Goal: Task Accomplishment & Management: Use online tool/utility

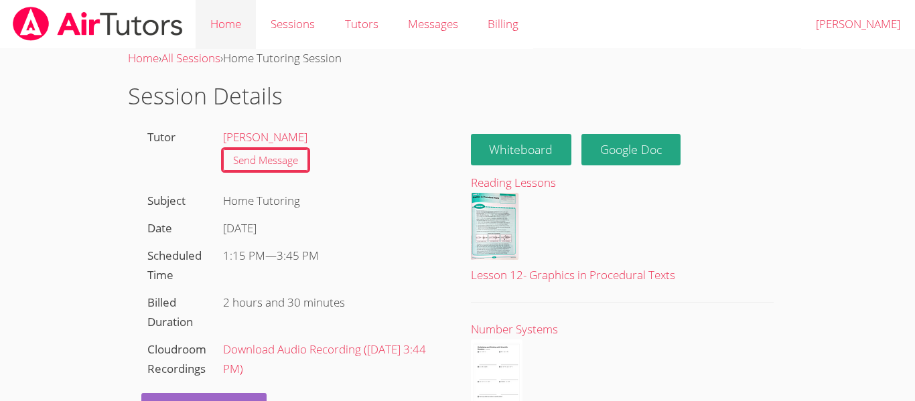
click at [226, 23] on link "Home" at bounding box center [226, 24] width 60 height 49
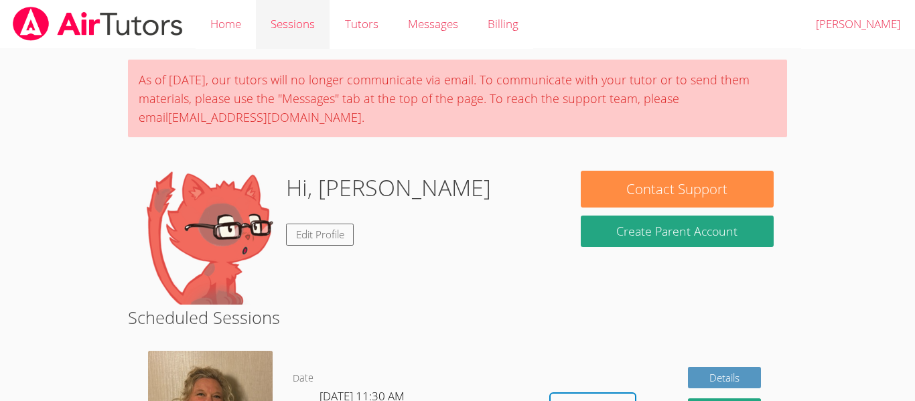
click at [302, 24] on link "Sessions" at bounding box center [293, 24] width 74 height 49
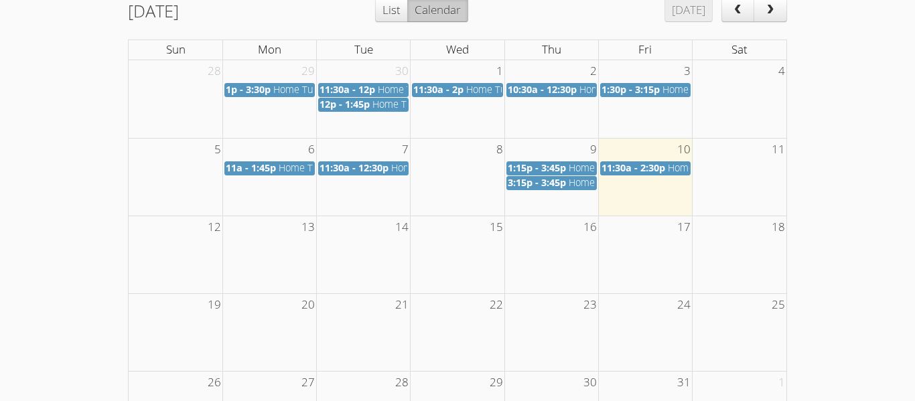
scroll to position [213, 0]
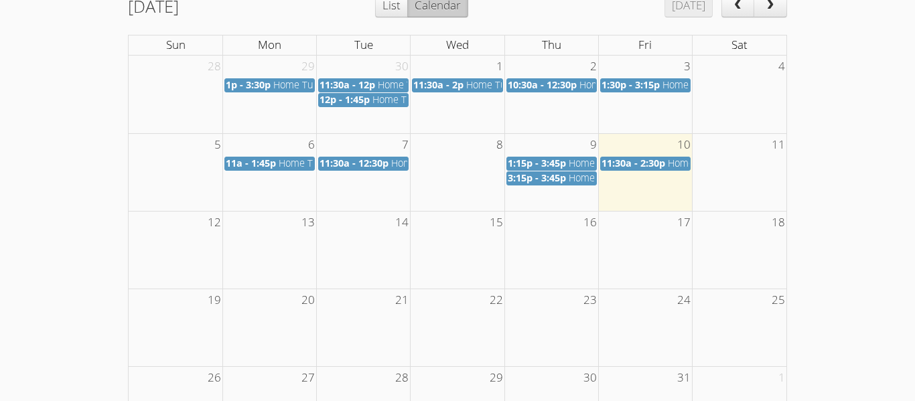
click at [653, 162] on span "11:30a - 2:30p" at bounding box center [634, 163] width 64 height 13
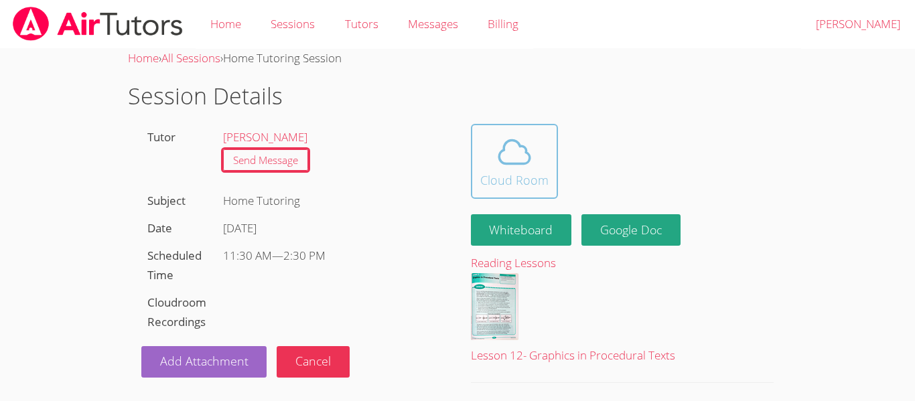
click at [511, 171] on div "Cloud Room" at bounding box center [515, 180] width 68 height 19
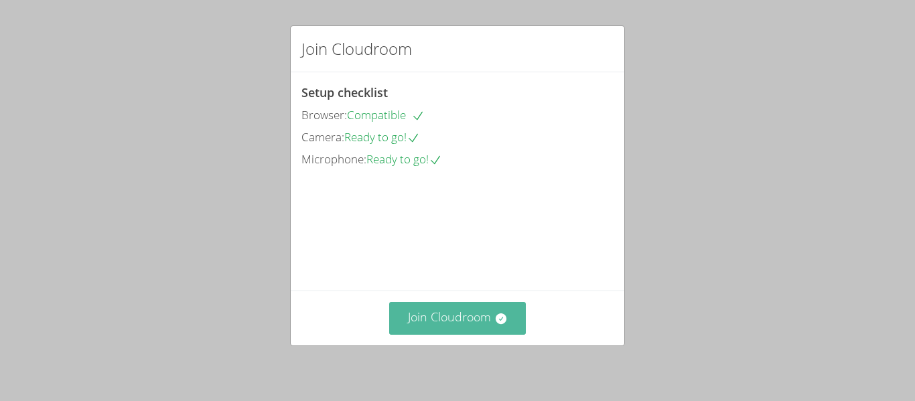
click at [459, 320] on button "Join Cloudroom" at bounding box center [457, 318] width 137 height 33
